Goal: Task Accomplishment & Management: Manage account settings

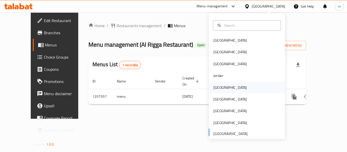
click at [219, 88] on div "[GEOGRAPHIC_DATA]" at bounding box center [230, 88] width 34 height 6
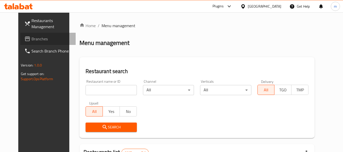
click at [24, 40] on icon at bounding box center [27, 39] width 6 height 6
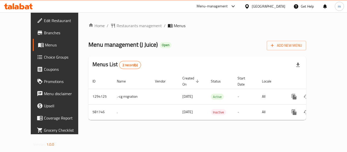
click at [277, 6] on div "Kuwait" at bounding box center [269, 7] width 34 height 6
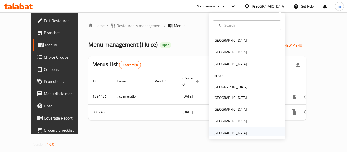
click at [225, 131] on div "[GEOGRAPHIC_DATA]" at bounding box center [230, 133] width 34 height 6
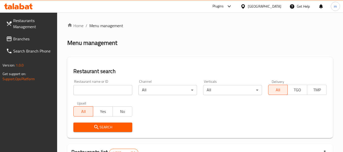
click at [18, 40] on span "Branches" at bounding box center [33, 39] width 40 height 6
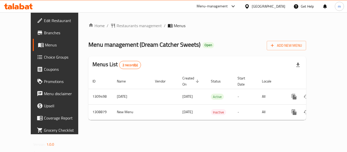
click at [44, 20] on span "Edit Restaurant" at bounding box center [64, 21] width 41 height 6
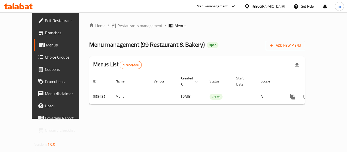
click at [260, 8] on div "[GEOGRAPHIC_DATA]" at bounding box center [269, 7] width 34 height 6
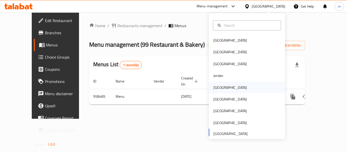
click at [220, 85] on div "[GEOGRAPHIC_DATA]" at bounding box center [230, 88] width 34 height 6
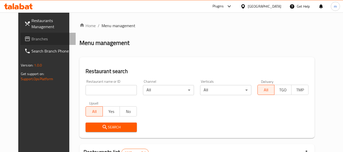
click at [31, 39] on span "Branches" at bounding box center [51, 39] width 40 height 6
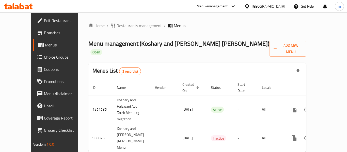
click at [252, 8] on div at bounding box center [247, 7] width 7 height 6
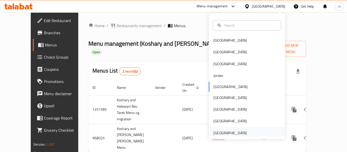
click at [222, 135] on div "United Arab Emirates" at bounding box center [230, 133] width 34 height 6
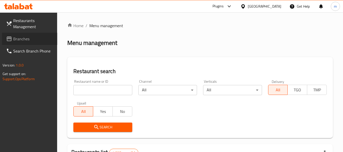
click at [13, 39] on span at bounding box center [9, 39] width 7 height 6
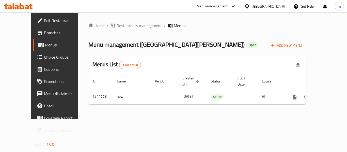
click at [255, 8] on div "United Arab Emirates" at bounding box center [269, 7] width 34 height 6
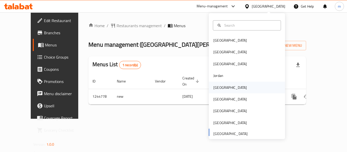
click at [219, 88] on div "[GEOGRAPHIC_DATA]" at bounding box center [230, 88] width 34 height 6
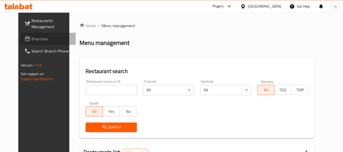
click at [31, 37] on span "Branches" at bounding box center [51, 39] width 40 height 6
